Goal: Find specific fact: Find specific fact

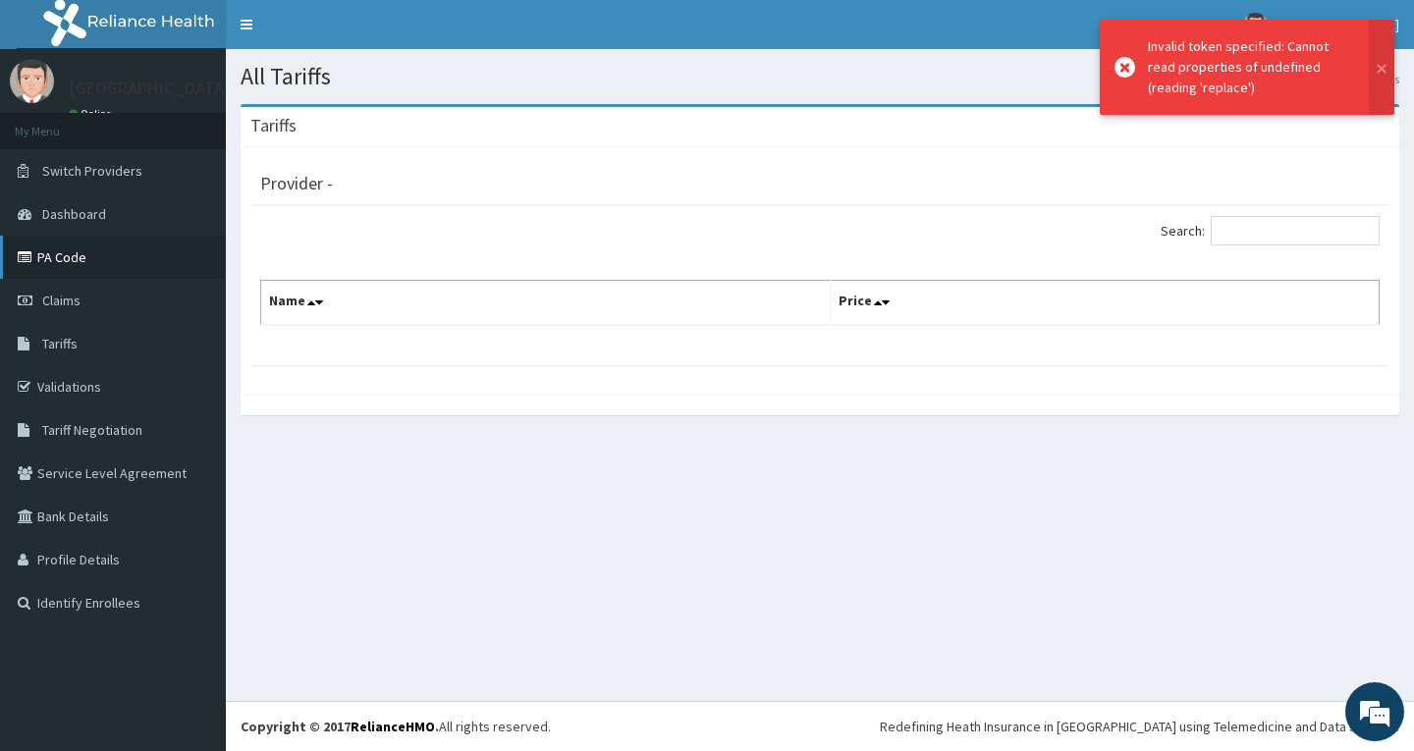
click at [57, 247] on link "PA Code" at bounding box center [113, 257] width 226 height 43
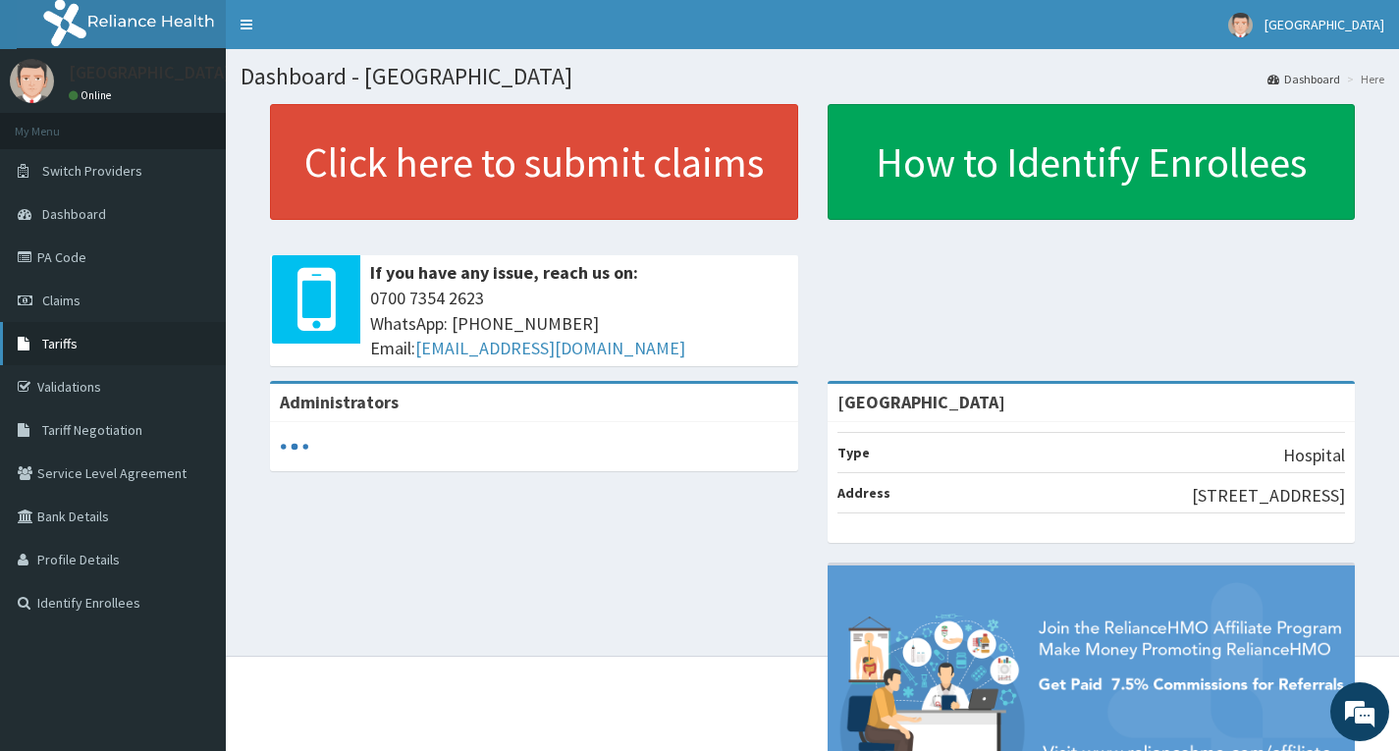
click at [99, 351] on link "Tariffs" at bounding box center [113, 343] width 226 height 43
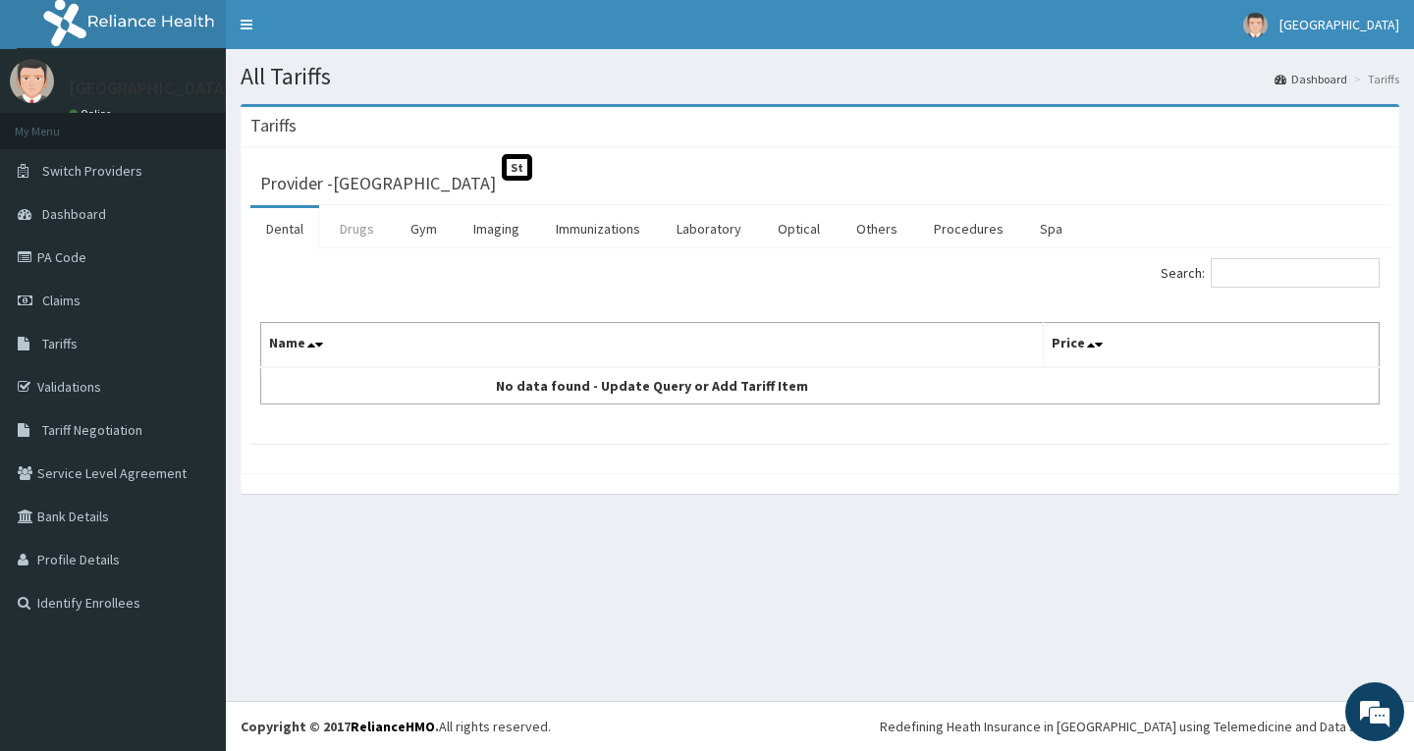
click at [356, 234] on link "Drugs" at bounding box center [357, 228] width 66 height 41
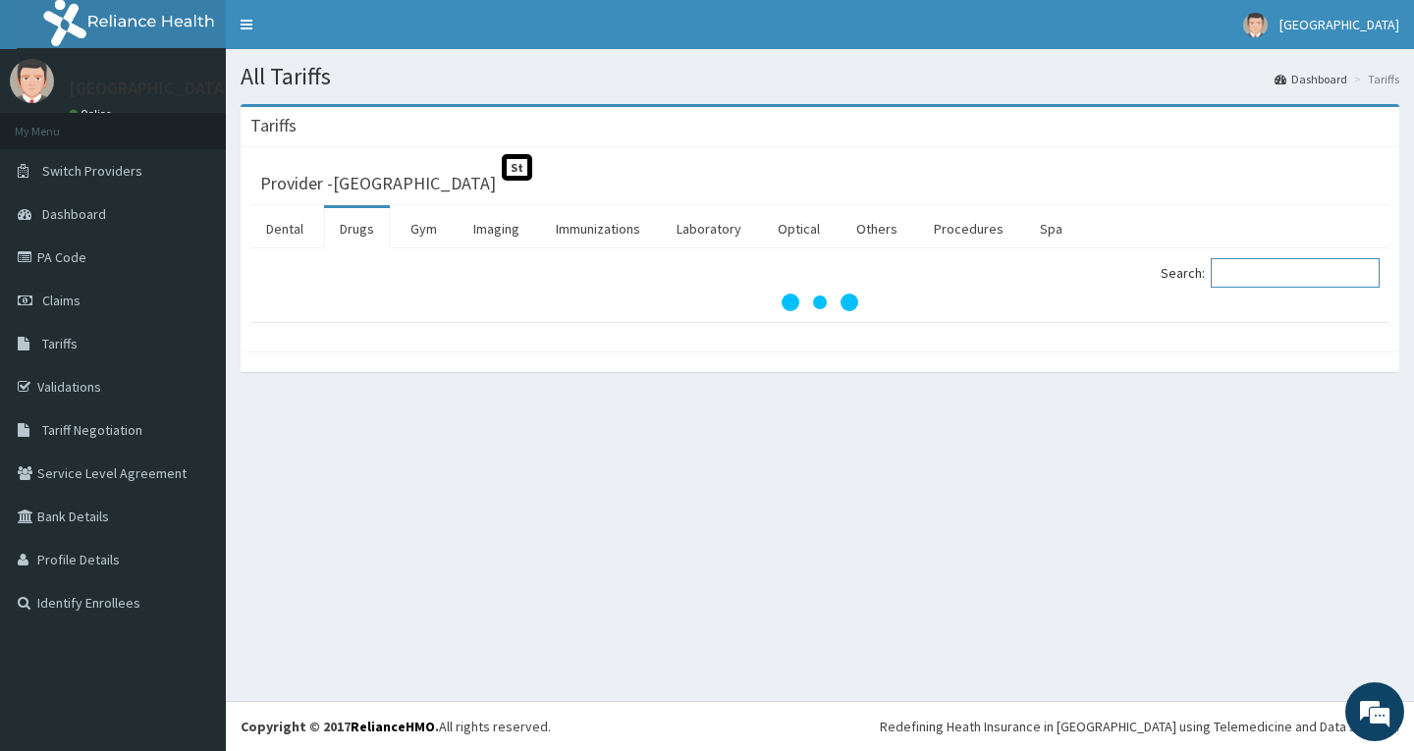
click at [1278, 280] on input "Search:" at bounding box center [1294, 272] width 169 height 29
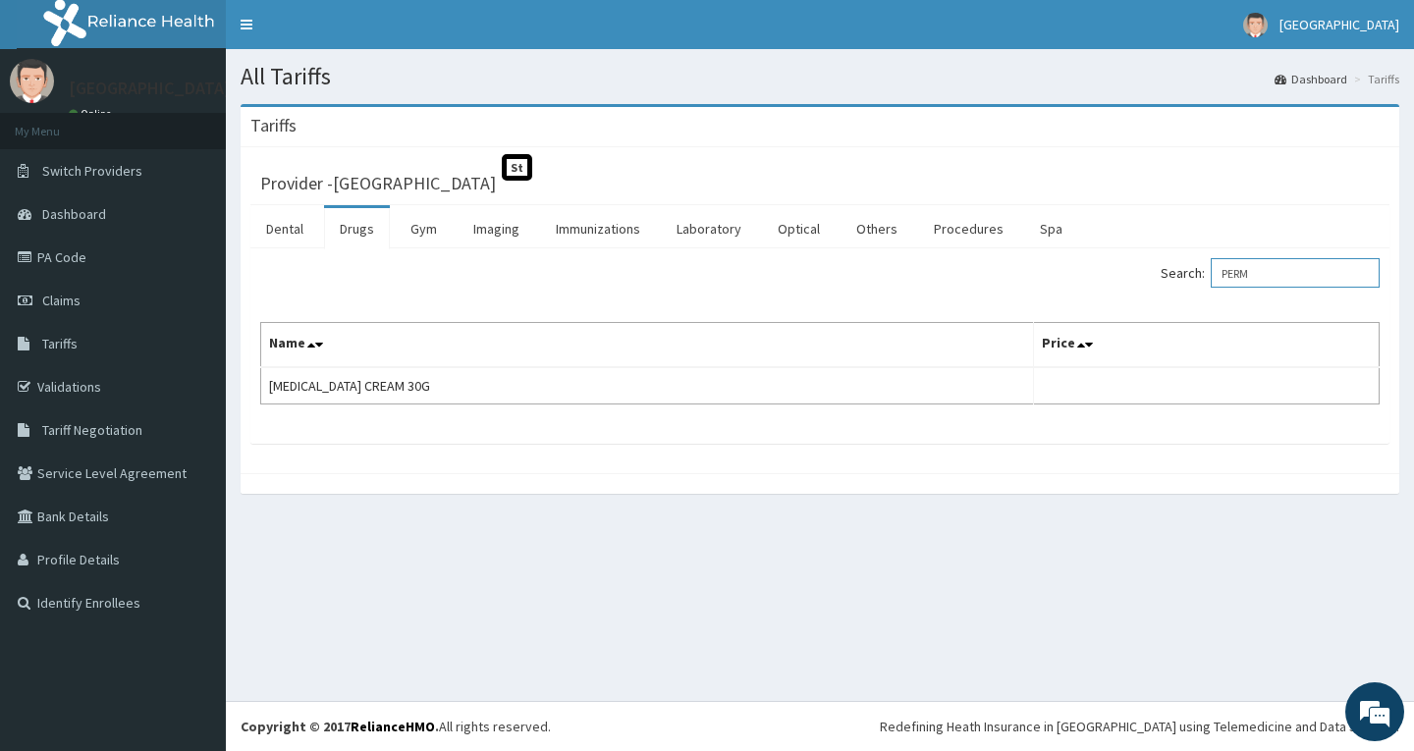
drag, startPoint x: 1274, startPoint y: 270, endPoint x: 959, endPoint y: 264, distance: 315.2
click at [982, 270] on div "Search: [GEOGRAPHIC_DATA]" at bounding box center [1106, 275] width 545 height 34
type input "CODA"
click at [82, 424] on span "Tariff Negotiation" at bounding box center [92, 430] width 100 height 18
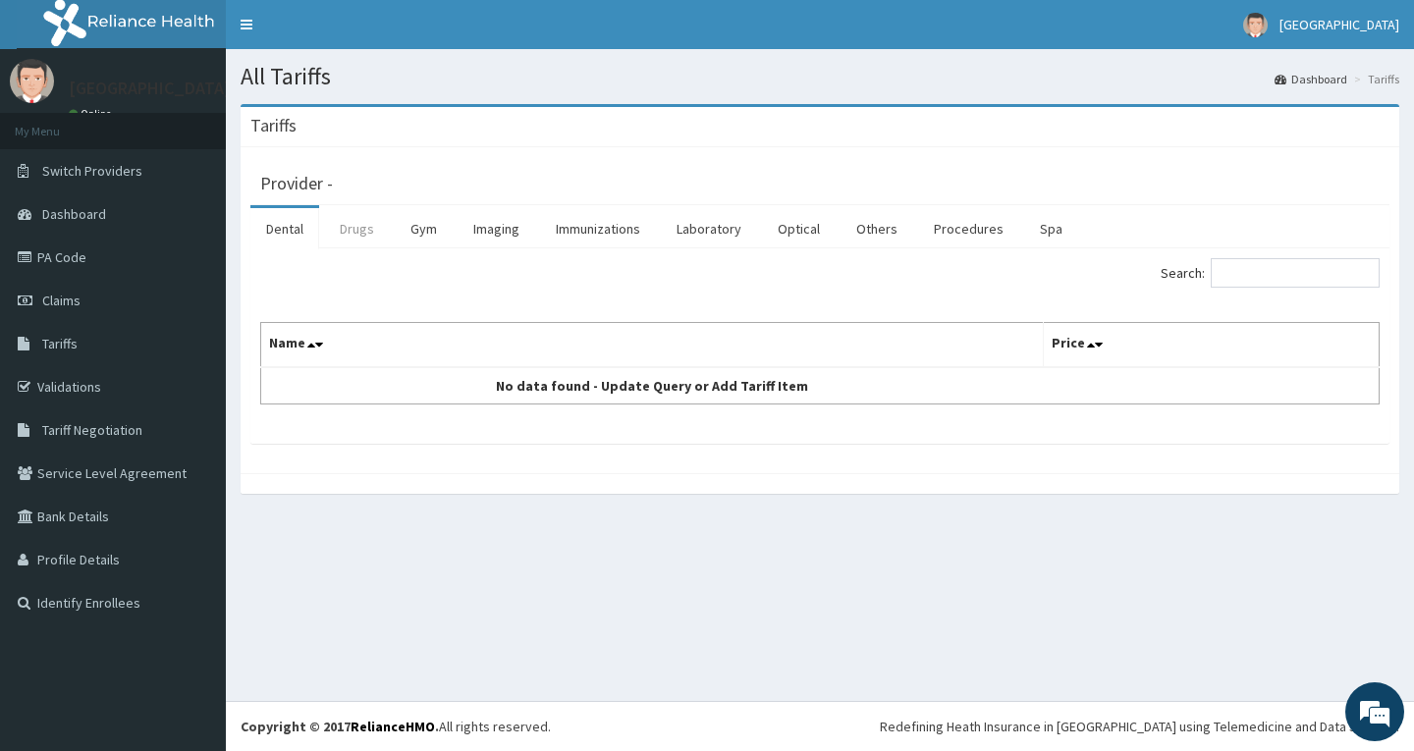
click at [358, 232] on link "Drugs" at bounding box center [357, 228] width 66 height 41
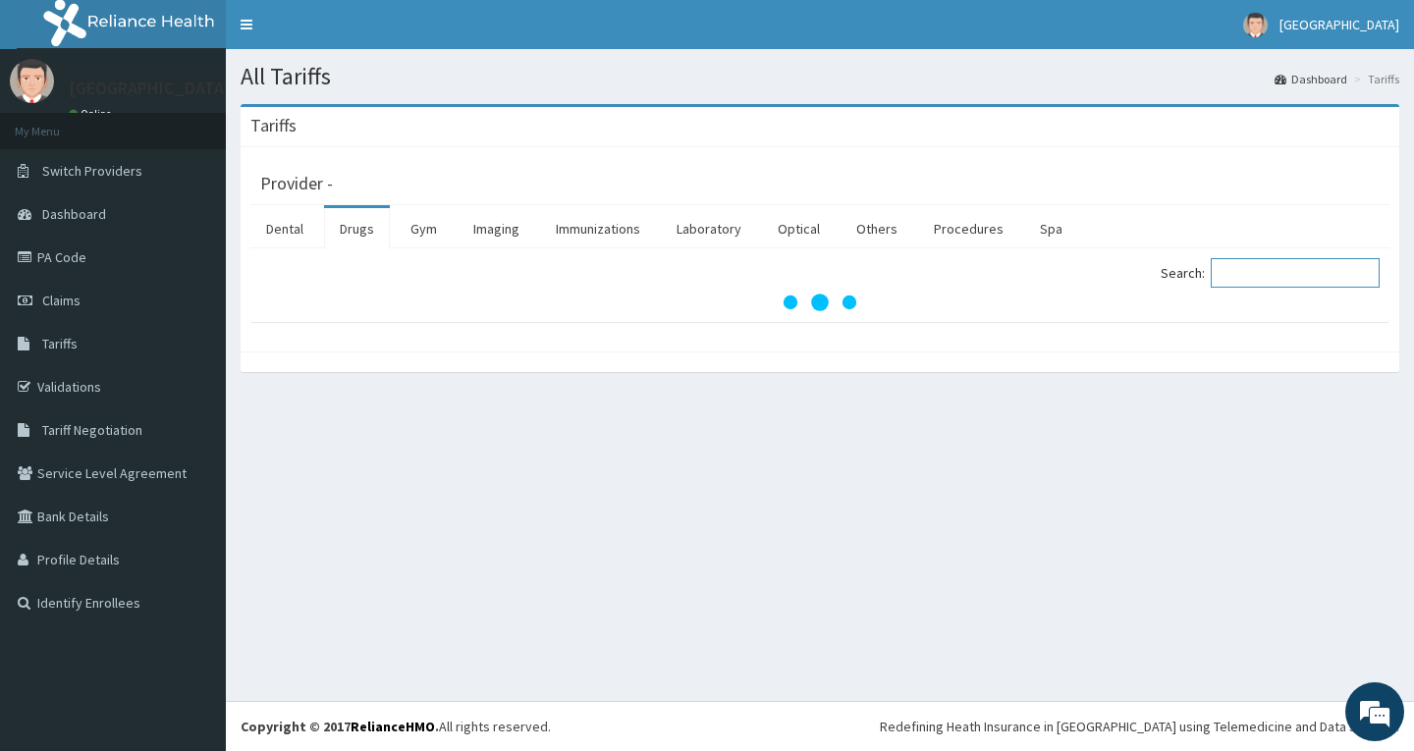
drag, startPoint x: 1258, startPoint y: 272, endPoint x: 1330, endPoint y: 294, distance: 75.8
click at [1260, 269] on input "Search:" at bounding box center [1294, 272] width 169 height 29
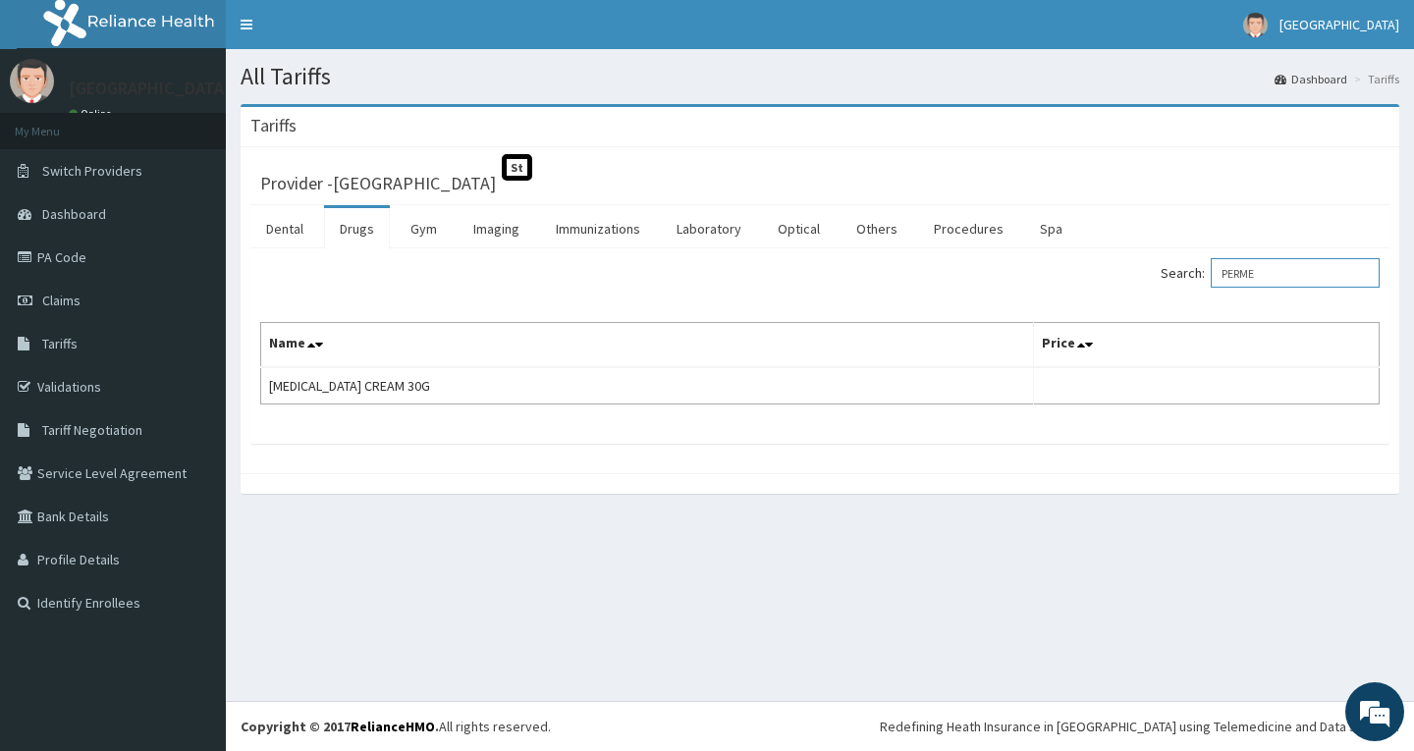
type input "PERME"
